Goal: Contribute content

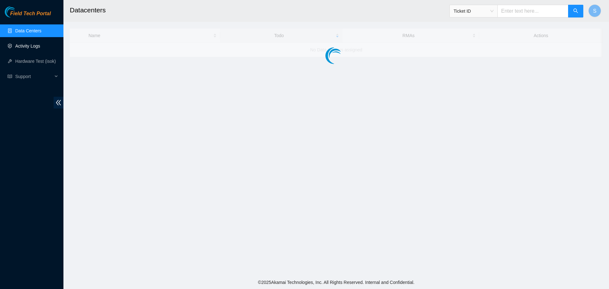
click at [40, 49] on link "Activity Logs" at bounding box center [27, 45] width 25 height 5
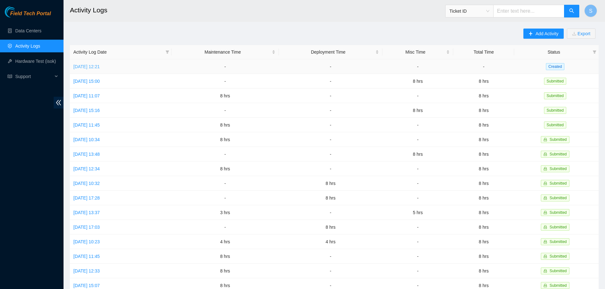
click at [100, 64] on link "[DATE] 12:21" at bounding box center [86, 66] width 26 height 5
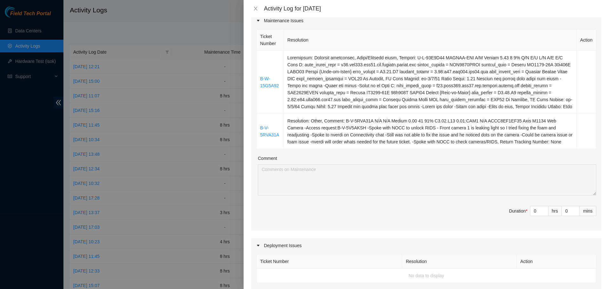
scroll to position [127, 0]
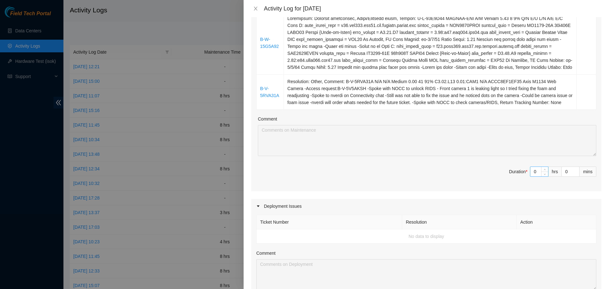
click at [536, 174] on input "0" at bounding box center [540, 172] width 18 height 10
type input "8"
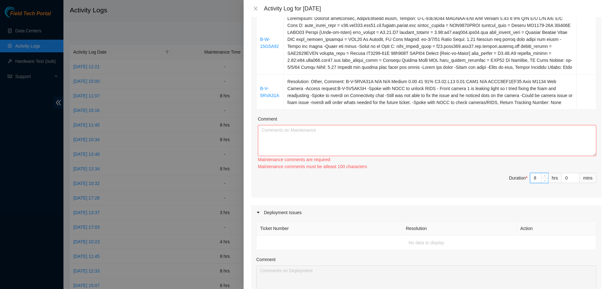
type input "8"
click at [487, 144] on textarea "Comment" at bounding box center [427, 140] width 339 height 31
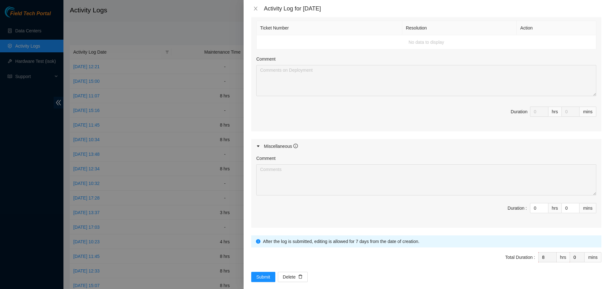
scroll to position [330, 0]
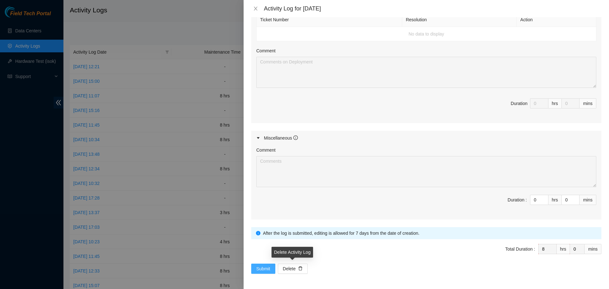
type textarea "Started my day logging into my akamai field tech portal and worked on 2 tickets…"
click at [270, 266] on span "Submit" at bounding box center [263, 268] width 14 height 7
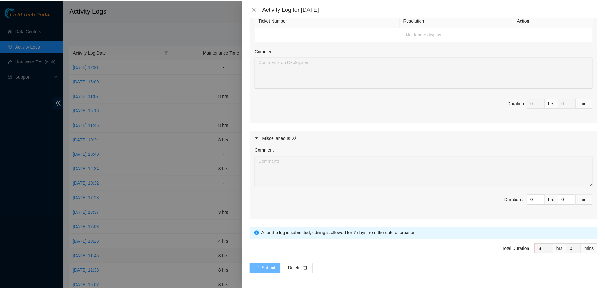
scroll to position [0, 0]
